Goal: Book appointment/travel/reservation

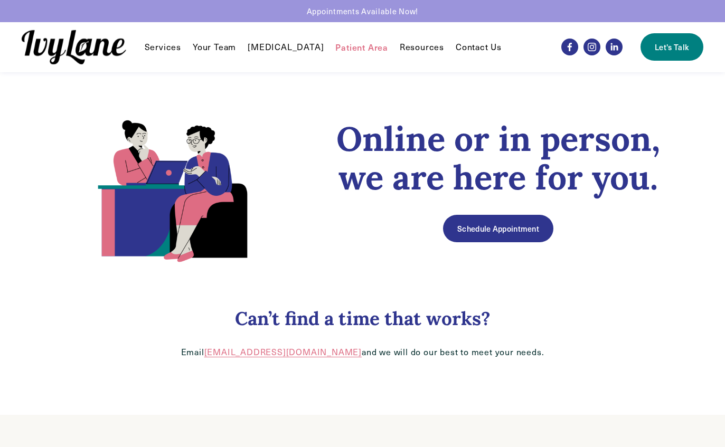
click at [527, 225] on link "Schedule Appointment" at bounding box center [498, 228] width 110 height 27
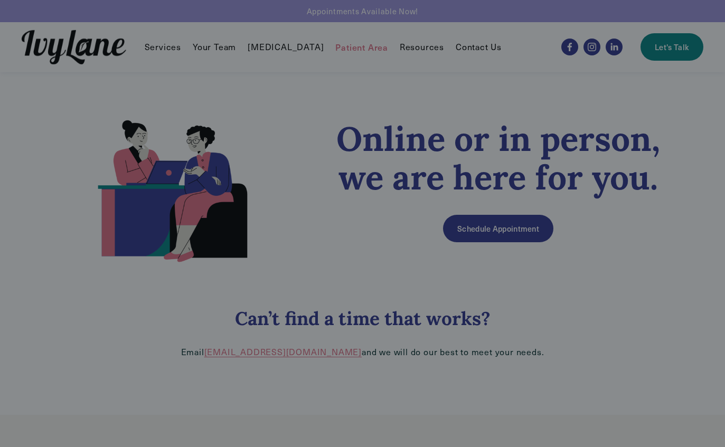
click at [40, 274] on div at bounding box center [362, 223] width 725 height 447
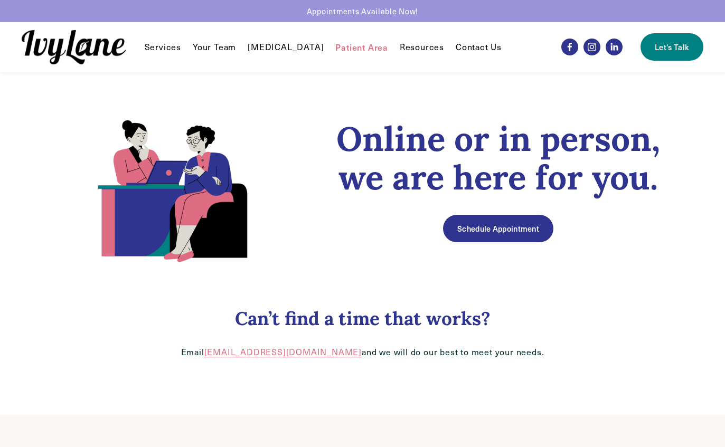
click at [208, 44] on link "Your Team" at bounding box center [214, 47] width 43 height 13
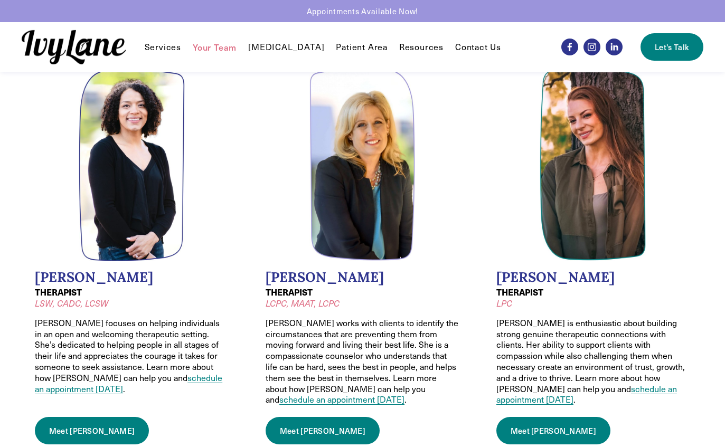
scroll to position [442, 0]
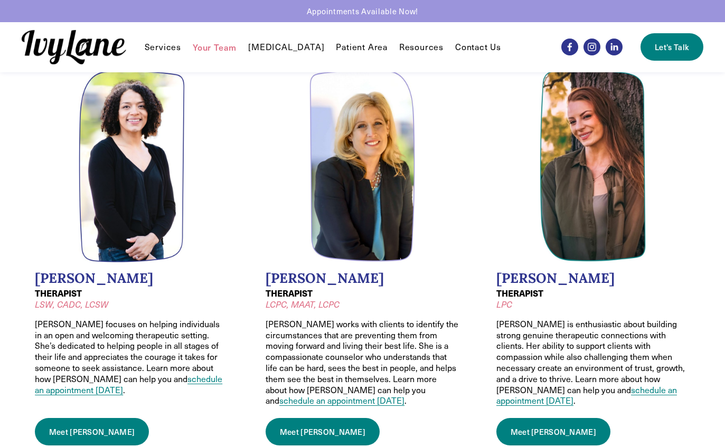
click at [74, 418] on link "Meet Lauren" at bounding box center [92, 431] width 114 height 27
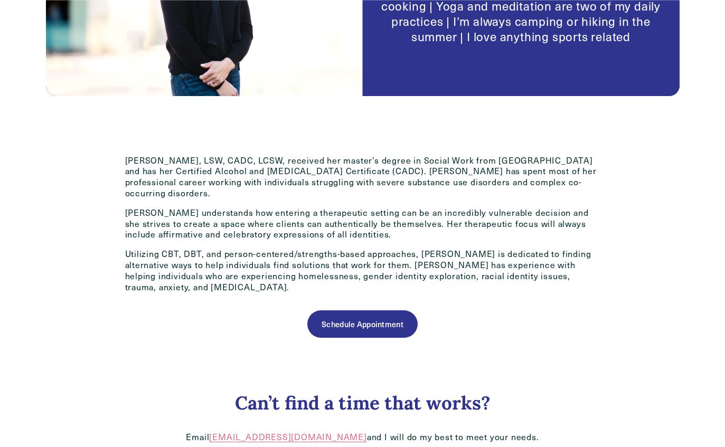
scroll to position [380, 0]
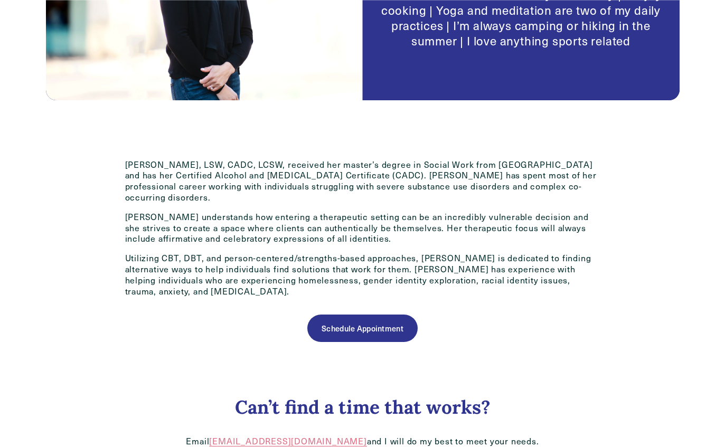
click at [346, 315] on link "Schedule Appointment" at bounding box center [362, 328] width 110 height 27
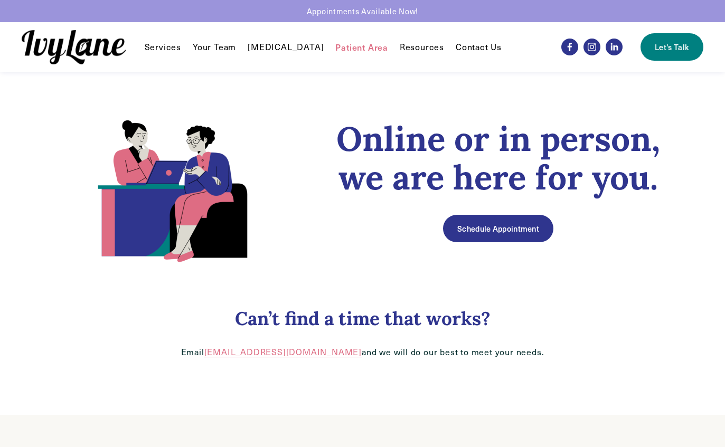
click at [473, 223] on link "Schedule Appointment" at bounding box center [498, 228] width 110 height 27
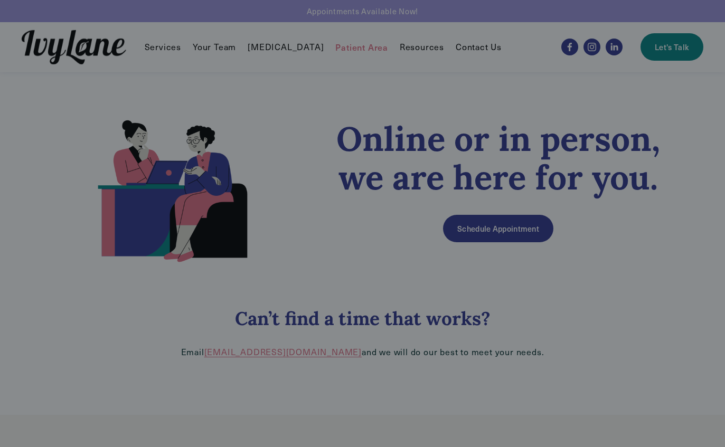
click at [668, 242] on div at bounding box center [362, 223] width 725 height 447
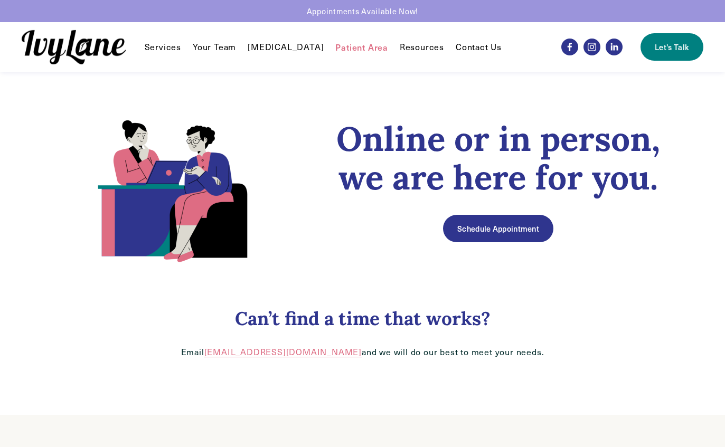
click at [528, 227] on link "Schedule Appointment" at bounding box center [498, 228] width 110 height 27
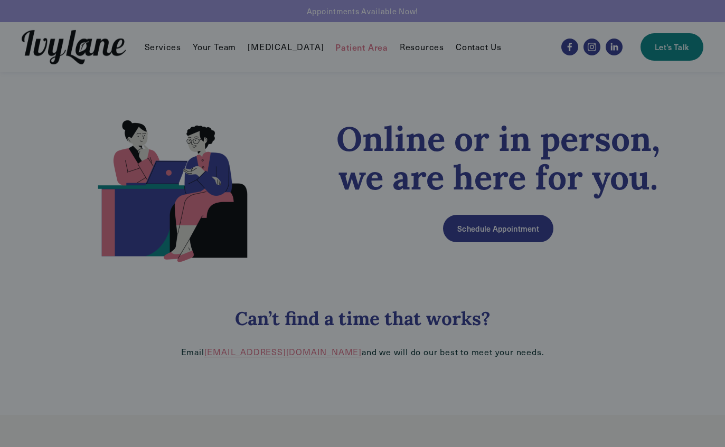
click at [659, 219] on div at bounding box center [362, 223] width 725 height 447
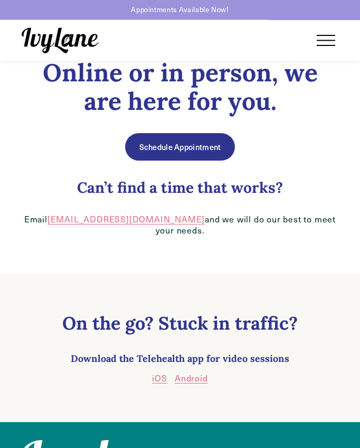
scroll to position [237, 0]
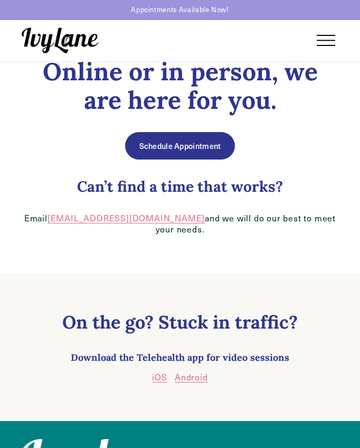
click at [149, 139] on link "Schedule Appointment" at bounding box center [180, 146] width 110 height 27
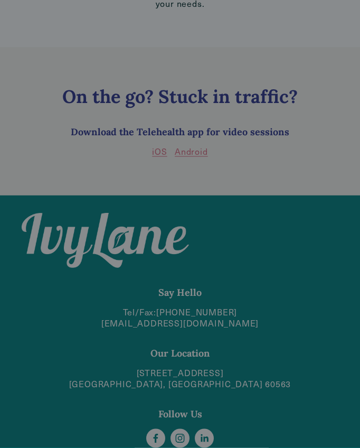
scroll to position [463, 0]
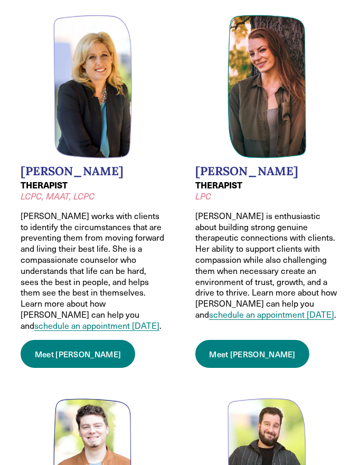
scroll to position [796, 0]
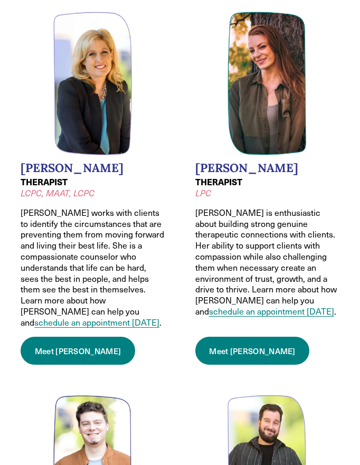
click at [250, 337] on link "Meet Hannah" at bounding box center [252, 351] width 115 height 28
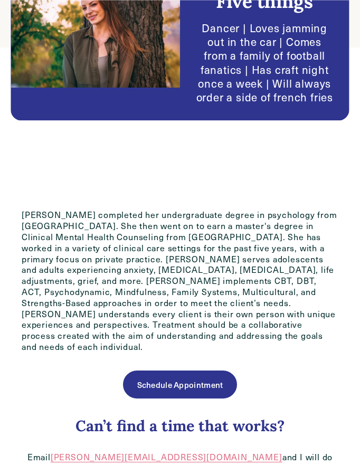
scroll to position [341, 0]
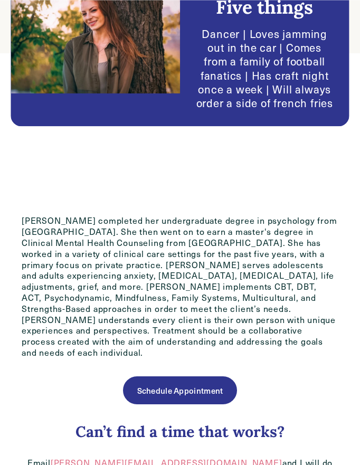
click at [199, 377] on link "Schedule Appointment" at bounding box center [180, 391] width 114 height 28
